Goal: Task Accomplishment & Management: Complete application form

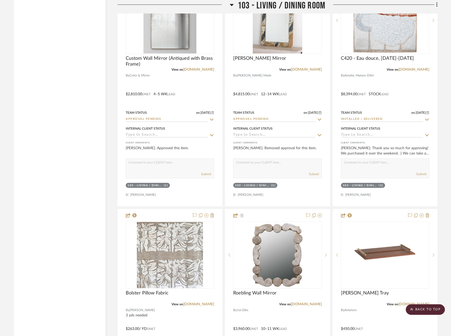
scroll to position [1402, 0]
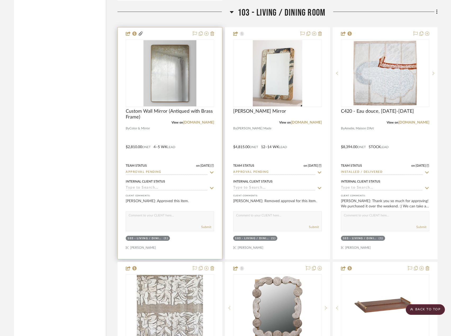
click at [189, 125] on div at bounding box center [170, 143] width 104 height 231
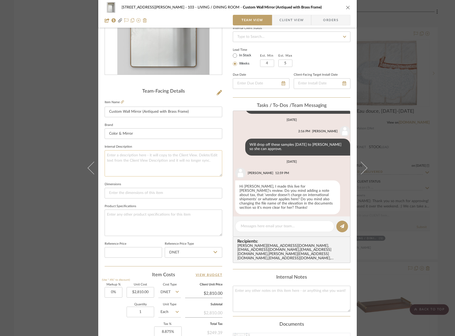
scroll to position [178, 0]
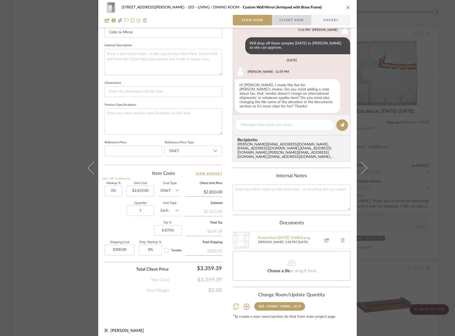
click at [282, 21] on span "Client View" at bounding box center [291, 20] width 24 height 11
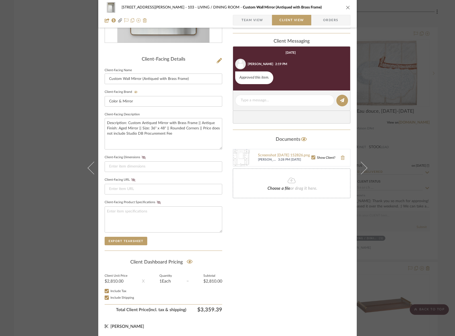
click at [261, 22] on span "Team View" at bounding box center [252, 20] width 22 height 11
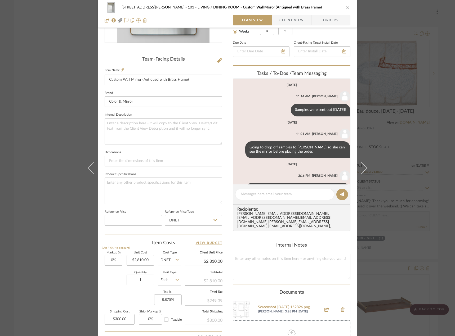
scroll to position [76, 0]
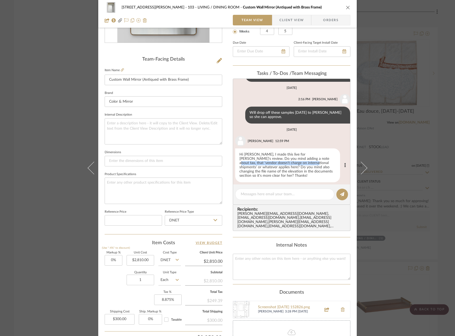
drag, startPoint x: 286, startPoint y: 159, endPoint x: 275, endPoint y: 163, distance: 12.2
click at [275, 163] on div "Hi [PERSON_NAME], I made this live for [PERSON_NAME]'s review. Do you mind addi…" at bounding box center [287, 165] width 105 height 34
copy div "vendor doesn't charge on international shipments"
click at [287, 22] on span "Client View" at bounding box center [291, 20] width 24 height 11
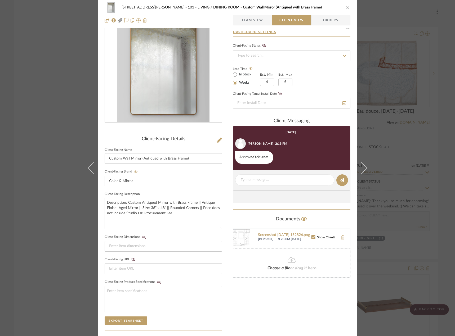
scroll to position [0, 0]
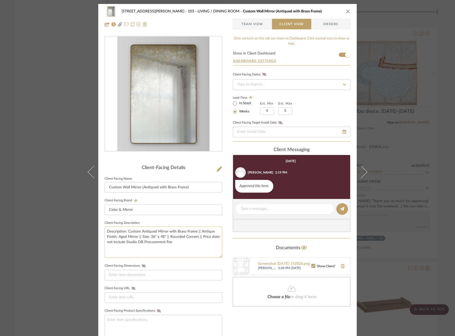
click at [183, 244] on textarea "Description: Custom Antiqued Mirror with Brass Frame || Antique Finish: Aged Mi…" at bounding box center [163, 241] width 117 height 31
paste textarea "vendor doesn't charge on international shipments"
click at [174, 242] on textarea "Description: Custom Antiqued Mirror with Brass Frame || Antique Finish: Aged Mi…" at bounding box center [163, 241] width 117 height 31
type textarea "Description: Custom Antiqued Mirror with Brass Frame || Antique Finish: Aged Mi…"
click at [266, 321] on div "Only content on this tab can share to Dashboard. Click eyeball icon to show or …" at bounding box center [291, 229] width 117 height 387
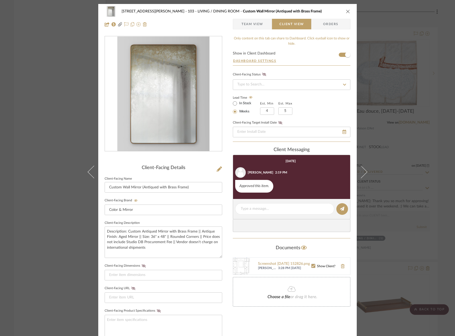
click at [256, 25] on span "Team View" at bounding box center [252, 24] width 22 height 11
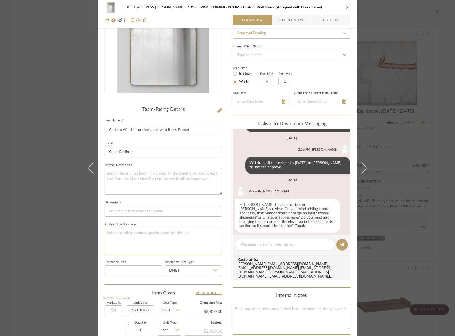
scroll to position [106, 0]
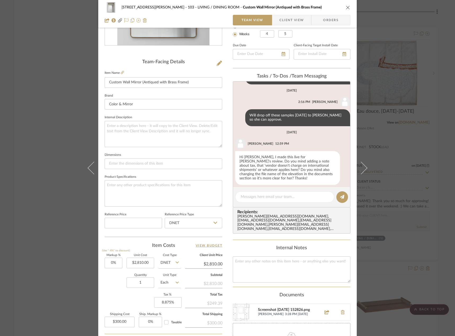
click at [301, 308] on div "Screenshot [DATE] 152826.png" at bounding box center [288, 310] width 60 height 4
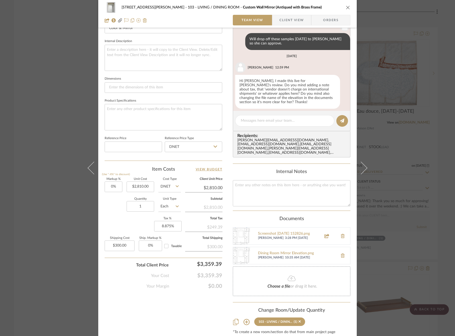
scroll to position [185, 0]
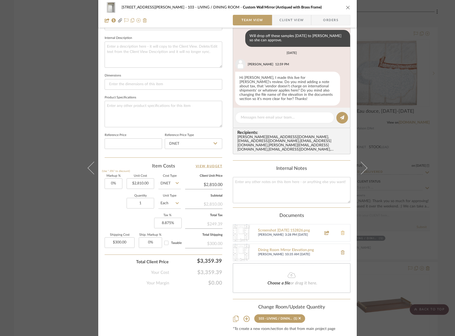
click at [341, 231] on icon at bounding box center [342, 233] width 4 height 4
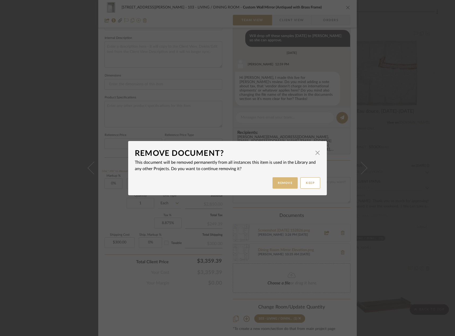
click at [275, 180] on button "Remove" at bounding box center [284, 182] width 25 height 11
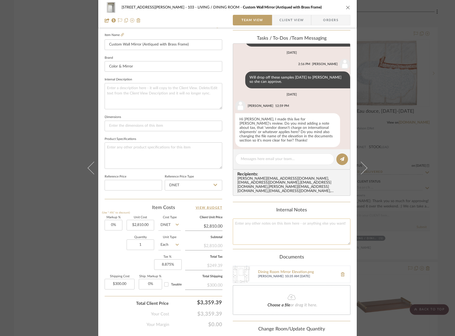
scroll to position [178, 0]
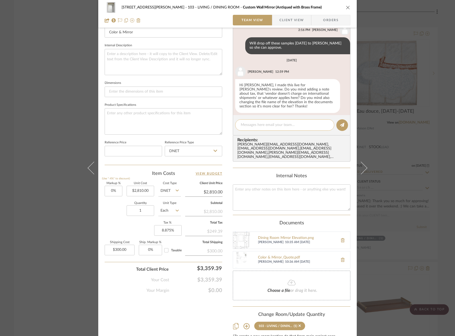
click at [275, 123] on textarea at bounding box center [284, 125] width 88 height 6
click at [279, 20] on span "Client View" at bounding box center [291, 20] width 24 height 11
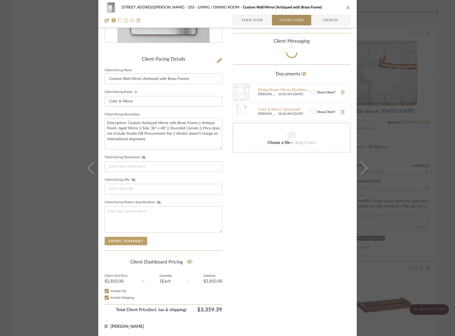
scroll to position [108, 0]
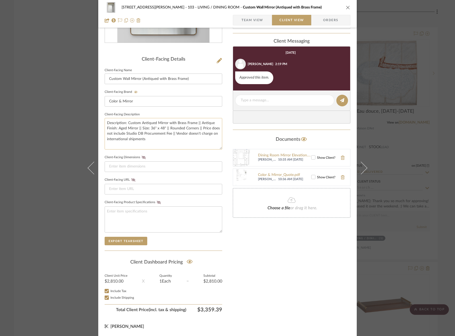
drag, startPoint x: 170, startPoint y: 139, endPoint x: 173, endPoint y: 134, distance: 5.7
click at [173, 134] on textarea "Description: Custom Antiqued Mirror with Brass Frame || Antique Finish: Aged Mi…" at bounding box center [163, 133] width 117 height 31
drag, startPoint x: 210, startPoint y: 134, endPoint x: 212, endPoint y: 139, distance: 5.6
click at [212, 139] on textarea "Description: Custom Antiqued Mirror with Brass Frame || Antique Finish: Aged Mi…" at bounding box center [163, 133] width 117 height 31
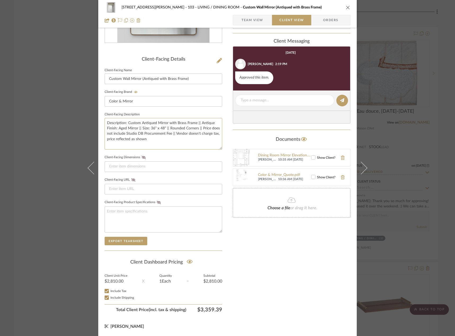
type textarea "Description: Custom Antiqued Mirror with Brass Frame || Antique Finish: Aged Mi…"
click at [265, 278] on div "Only content on this tab can share to Dashboard. Click eyeball icon to show or …" at bounding box center [291, 121] width 117 height 387
click at [246, 22] on span "Team View" at bounding box center [252, 20] width 22 height 11
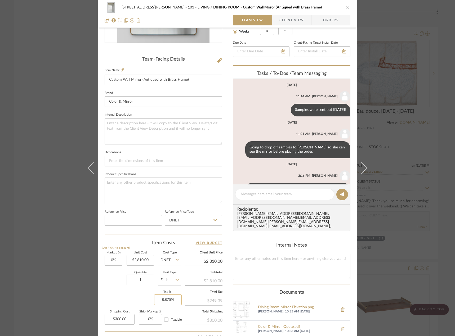
scroll to position [76, 0]
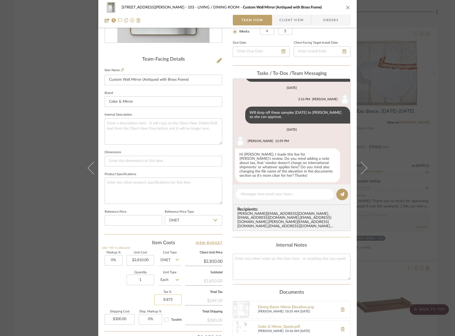
click at [169, 302] on input "8.875" at bounding box center [168, 299] width 28 height 11
type input "0%"
click at [117, 296] on div "Markup % (Use "-X%" to discount) 0% Unit Cost $2,810.00 Cost Type DNET Client U…" at bounding box center [163, 289] width 117 height 77
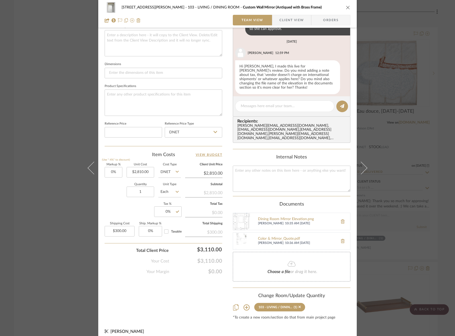
scroll to position [197, 0]
click at [257, 110] on div at bounding box center [284, 105] width 99 height 11
click at [258, 107] on textarea at bounding box center [284, 106] width 88 height 6
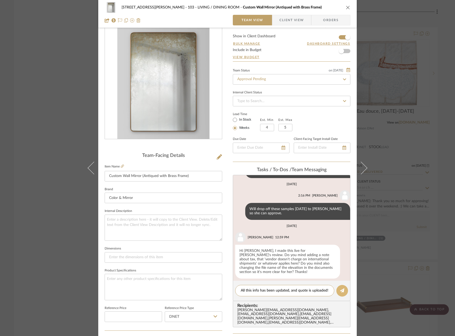
scroll to position [0, 0]
type textarea "All this info has been updated, and quote is uploaded!"
click at [333, 290] on editor-of-message "All this info has been updated, and quote is uploaded!" at bounding box center [291, 291] width 117 height 20
click at [337, 291] on button at bounding box center [342, 291] width 12 height 12
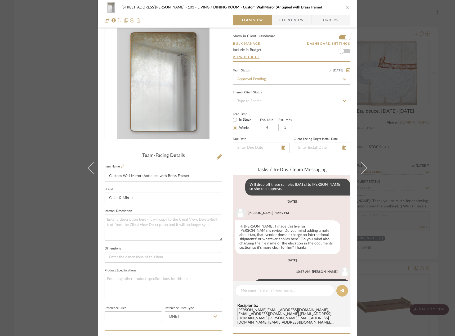
scroll to position [114, 0]
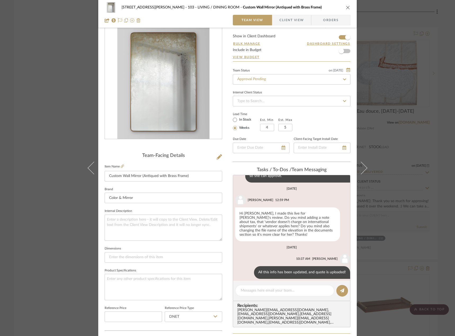
click at [59, 118] on div "[STREET_ADDRESS][PERSON_NAME] - LIVING / DINING ROOM Custom Wall Mirror (Antiqu…" at bounding box center [227, 168] width 455 height 336
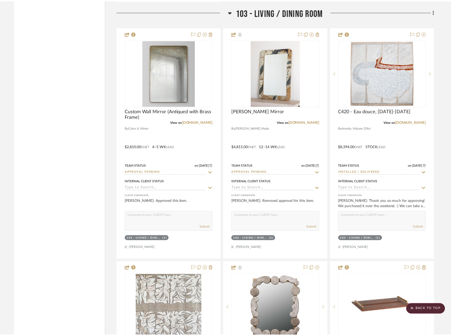
scroll to position [1402, 0]
